Goal: Transaction & Acquisition: Subscribe to service/newsletter

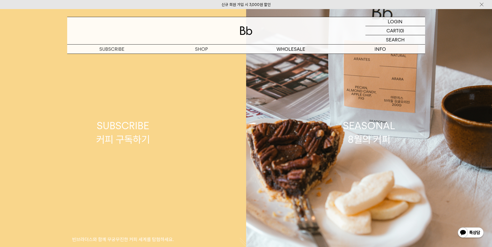
click at [138, 135] on div "SUBSCRIBE 커피 구독하기" at bounding box center [123, 132] width 54 height 27
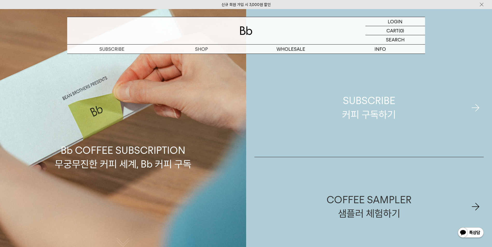
click at [389, 105] on div "SUBSCRIBE 커피 구독하기" at bounding box center [369, 107] width 54 height 27
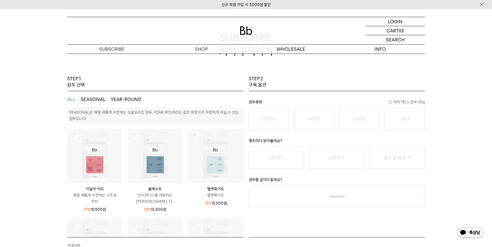
scroll to position [52, 0]
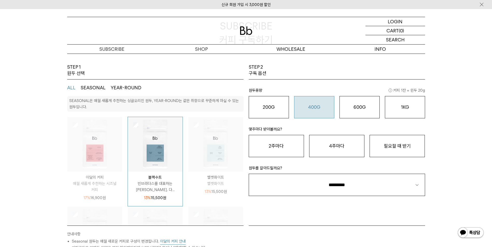
click at [304, 108] on div "400G 31,000 원" at bounding box center [314, 107] width 34 height 6
drag, startPoint x: 409, startPoint y: 147, endPoint x: 456, endPoint y: 128, distance: 50.9
click at [456, 128] on div "STEP 1 원두 선택 ALL SEASONAL YEAR-ROUND SEASONAL은 매월 새롭게 추천하는 싱글오리진 원두, YEAR-ROUND…" at bounding box center [246, 190] width 492 height 252
click at [412, 105] on div "1KG 49,900 원" at bounding box center [405, 107] width 34 height 6
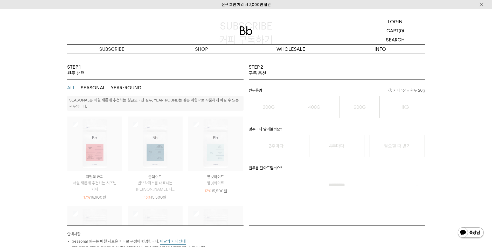
scroll to position [0, 0]
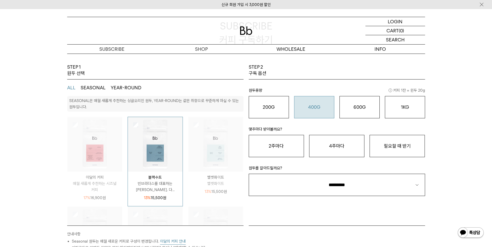
click at [317, 105] on o "400G" at bounding box center [314, 107] width 12 height 5
click at [403, 147] on button "필요할 때 받기" at bounding box center [397, 146] width 55 height 22
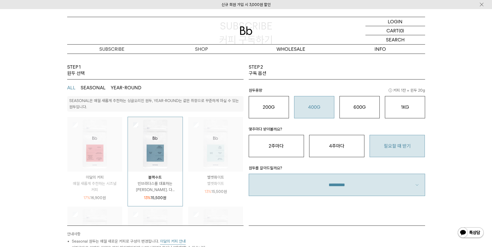
click at [383, 188] on select "**********" at bounding box center [337, 185] width 176 height 22
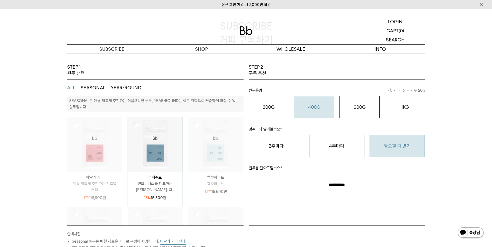
select select "**"
click at [249, 174] on select "**********" at bounding box center [337, 185] width 176 height 22
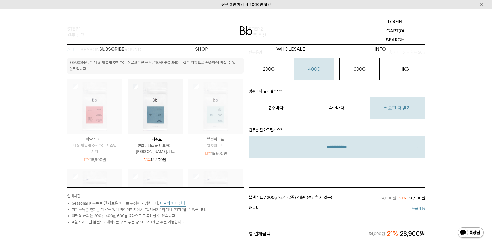
scroll to position [78, 0]
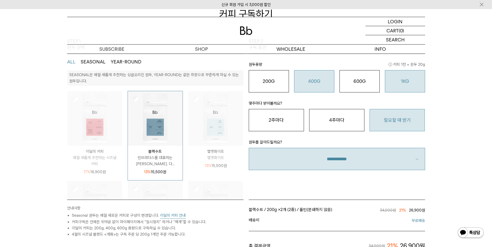
click at [413, 87] on button "1KG 49,900 원" at bounding box center [405, 81] width 40 height 22
click at [296, 84] on button "400G 31,000 원" at bounding box center [314, 81] width 40 height 22
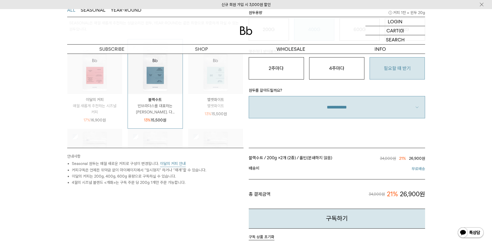
scroll to position [52, 0]
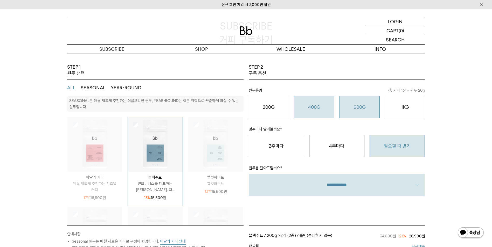
click at [355, 114] on button "600G 43,000 원" at bounding box center [359, 107] width 40 height 22
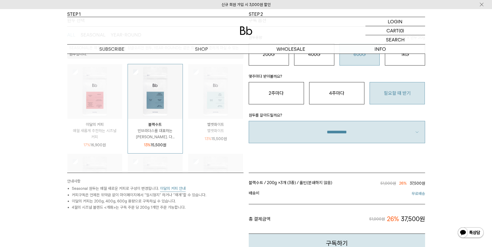
scroll to position [78, 0]
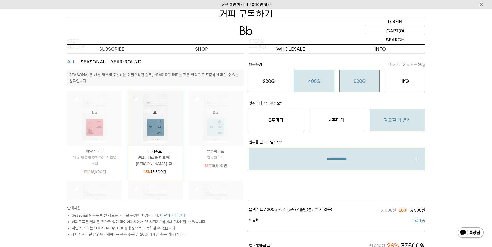
click at [316, 82] on o "400G" at bounding box center [314, 81] width 12 height 5
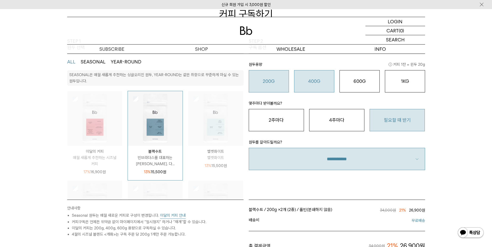
click at [274, 85] on button "200G 16,900 원" at bounding box center [269, 81] width 40 height 22
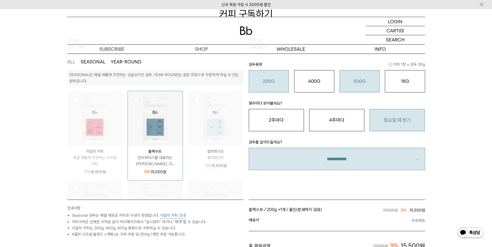
click at [365, 83] on o "600G" at bounding box center [359, 81] width 12 height 5
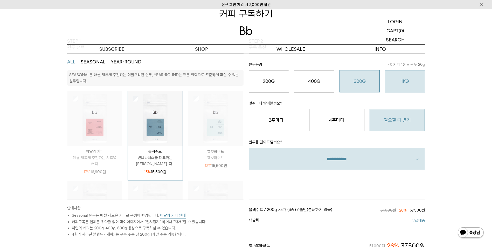
click at [394, 85] on button "1KG 49,900 원" at bounding box center [405, 81] width 40 height 22
click at [365, 81] on o "600G" at bounding box center [359, 81] width 12 height 5
click at [414, 80] on div "1KG 49,900 원" at bounding box center [405, 81] width 34 height 6
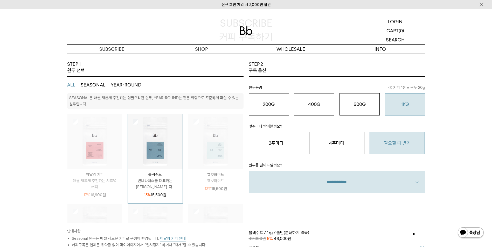
scroll to position [52, 0]
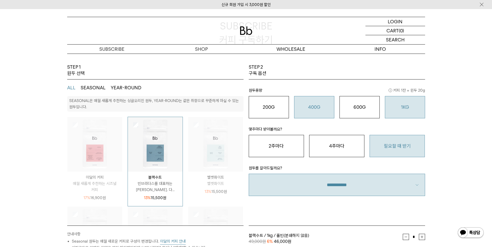
click at [318, 118] on button "400G 31,000 원" at bounding box center [314, 107] width 40 height 22
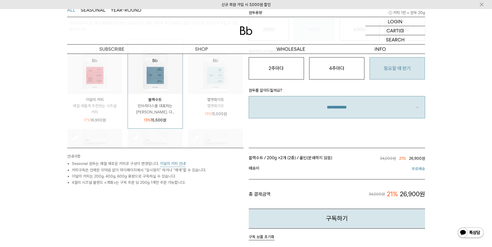
scroll to position [104, 0]
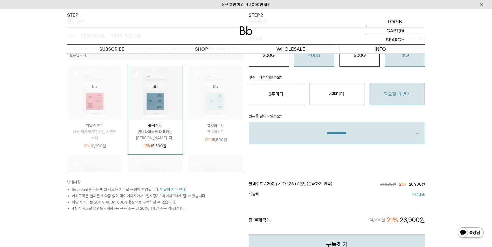
click at [401, 61] on button "1KG 49,900 원" at bounding box center [405, 55] width 40 height 22
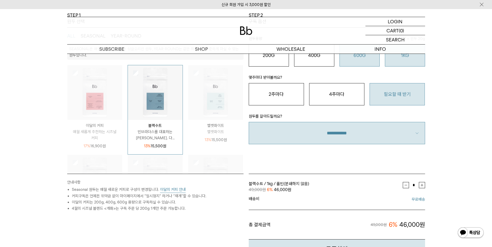
click at [361, 66] on button "600G 43,000 원" at bounding box center [359, 55] width 40 height 22
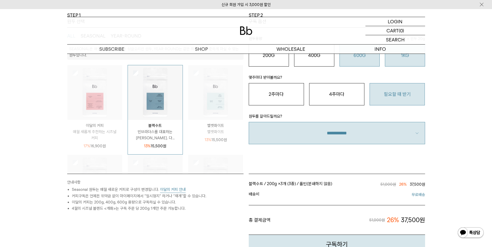
click at [403, 63] on button "1KG 49,900 원" at bounding box center [405, 55] width 40 height 22
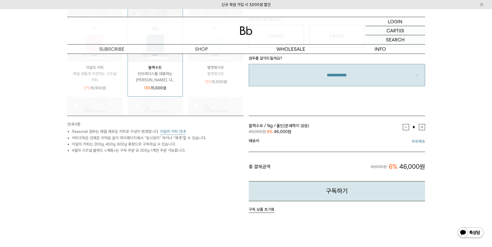
scroll to position [182, 0]
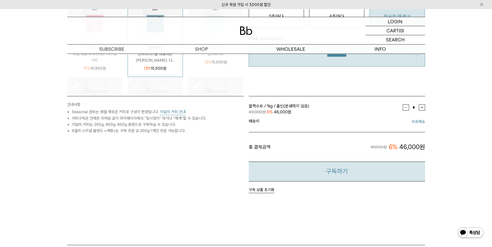
click at [339, 174] on button "구독하기" at bounding box center [337, 172] width 176 height 20
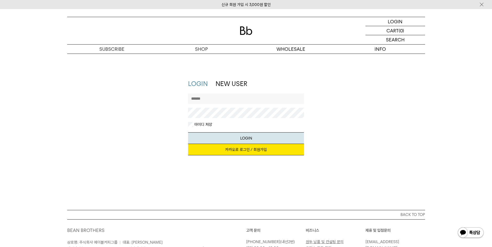
click at [252, 150] on link "카카오로 로그인 / 회원가입" at bounding box center [246, 149] width 116 height 11
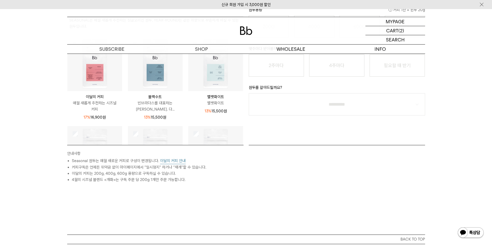
scroll to position [63, 0]
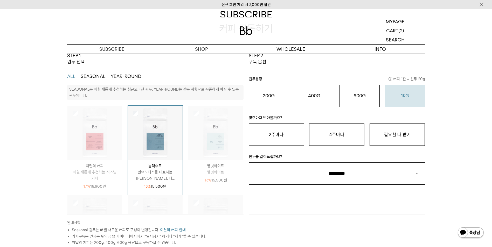
click at [408, 96] on o "1KG" at bounding box center [405, 95] width 8 height 5
click at [400, 128] on button "필요할 때 받기" at bounding box center [397, 135] width 55 height 22
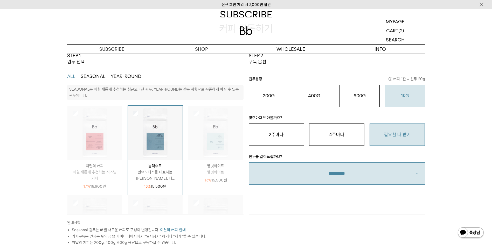
click at [353, 170] on select "**********" at bounding box center [337, 174] width 176 height 22
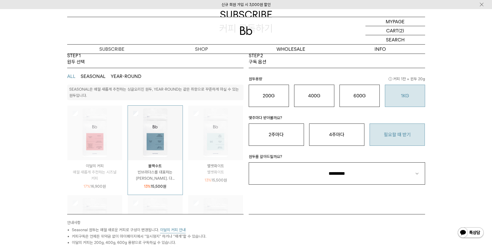
select select "**"
click at [249, 163] on select "**********" at bounding box center [337, 174] width 176 height 22
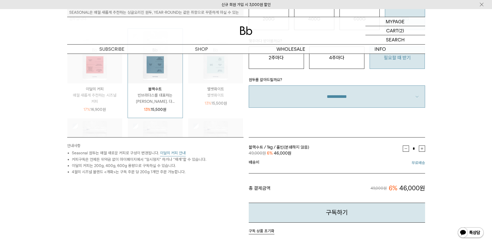
scroll to position [141, 0]
click at [361, 216] on button "구독하기" at bounding box center [337, 212] width 176 height 20
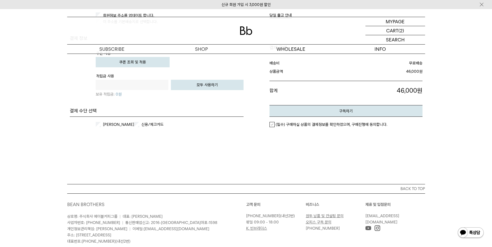
scroll to position [233, 0]
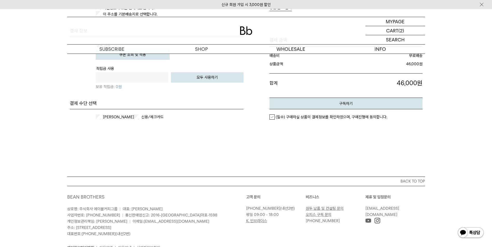
click at [272, 117] on label "(필수) 구매하실 상품의 결제정보를 확인하였으며, 구매진행에 동의합니다." at bounding box center [328, 117] width 118 height 5
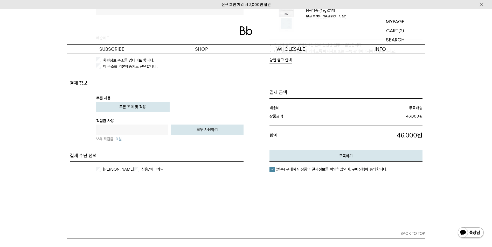
scroll to position [182, 0]
drag, startPoint x: 341, startPoint y: 155, endPoint x: 293, endPoint y: 23, distance: 140.0
click at [341, 154] on button "구독하기" at bounding box center [345, 156] width 153 height 12
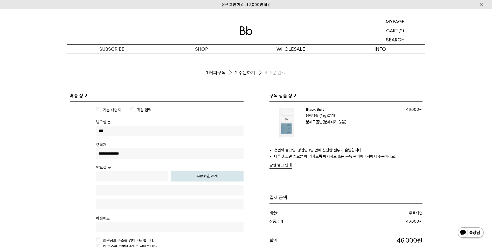
scroll to position [0, 0]
click at [240, 27] on img at bounding box center [246, 30] width 12 height 9
